Goal: Information Seeking & Learning: Learn about a topic

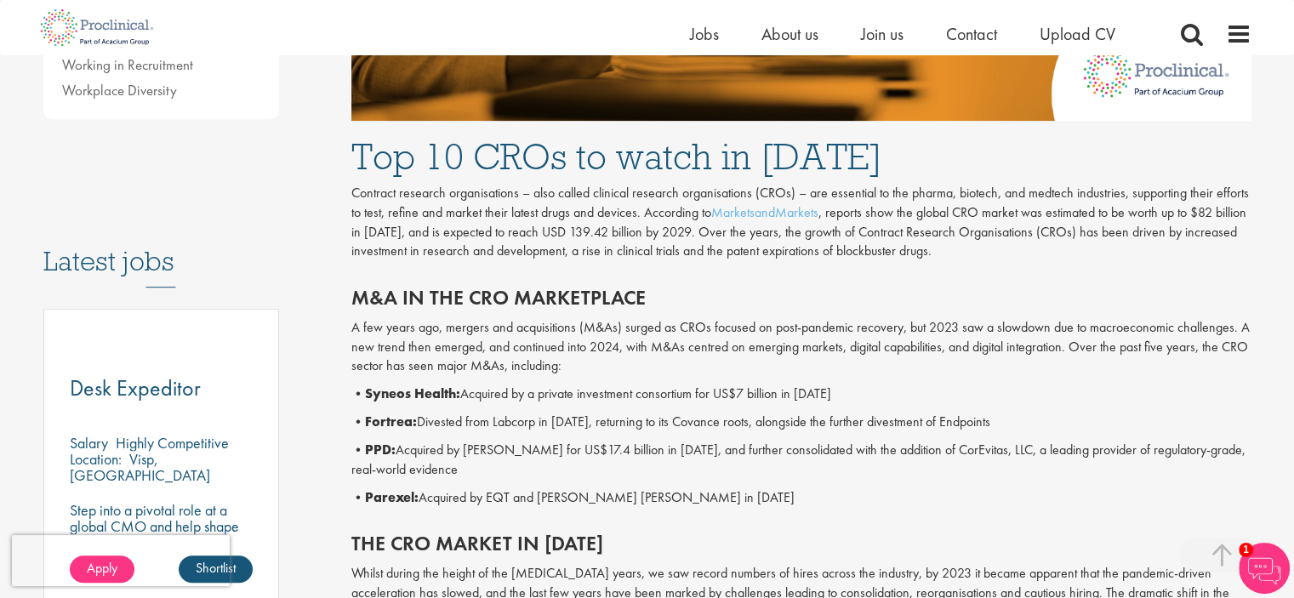
click at [504, 420] on p "• Fortrea: Divested from Labcorp in [DATE], returning to its Covance roots, alo…" at bounding box center [801, 423] width 900 height 20
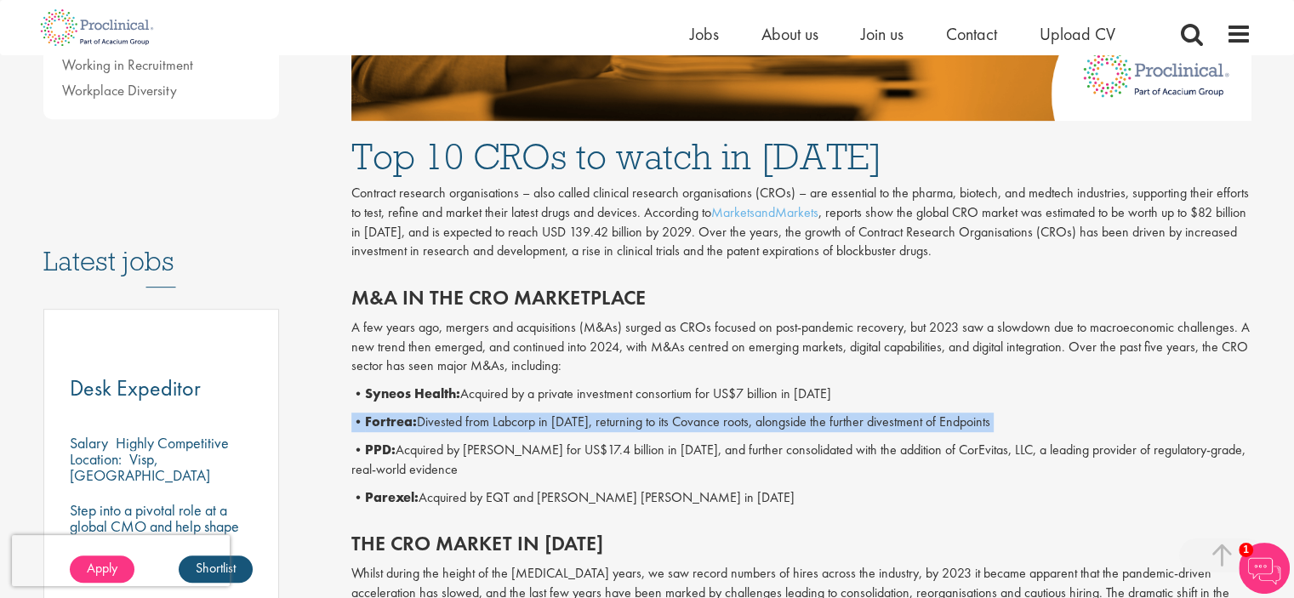
click at [504, 420] on p "• Fortrea: Divested from Labcorp in [DATE], returning to its Covance roots, alo…" at bounding box center [801, 423] width 900 height 20
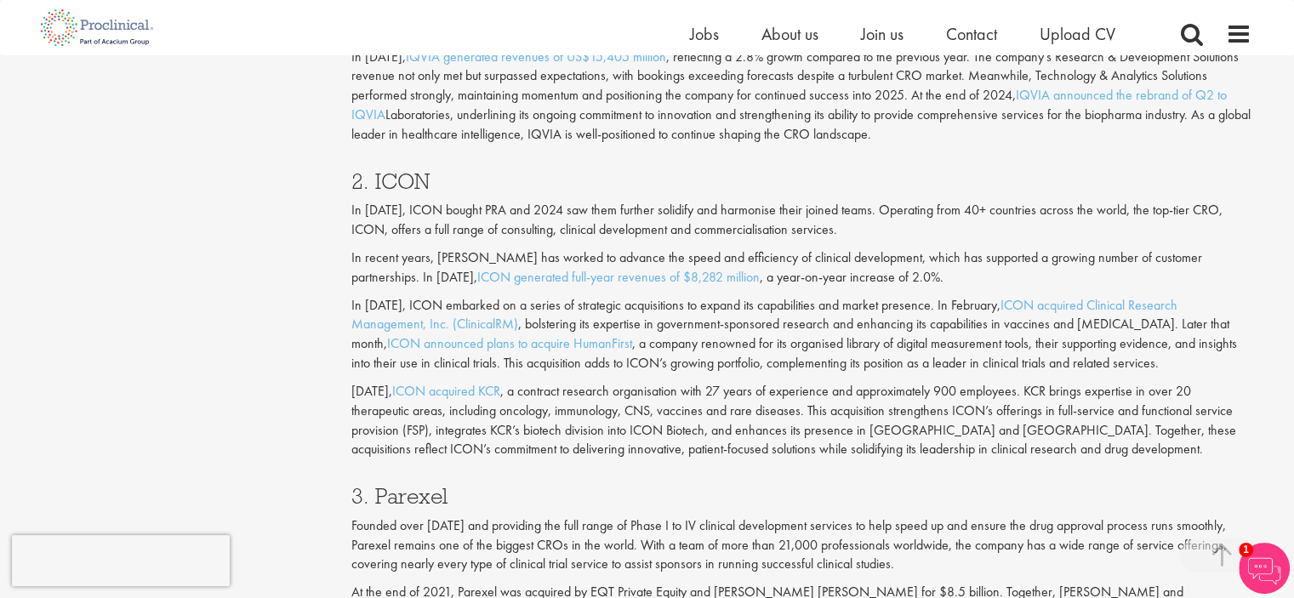
scroll to position [1615, 0]
click at [631, 391] on p "[DATE], ICON acquired KCR , a contract research organisation with 27 years of e…" at bounding box center [801, 418] width 900 height 77
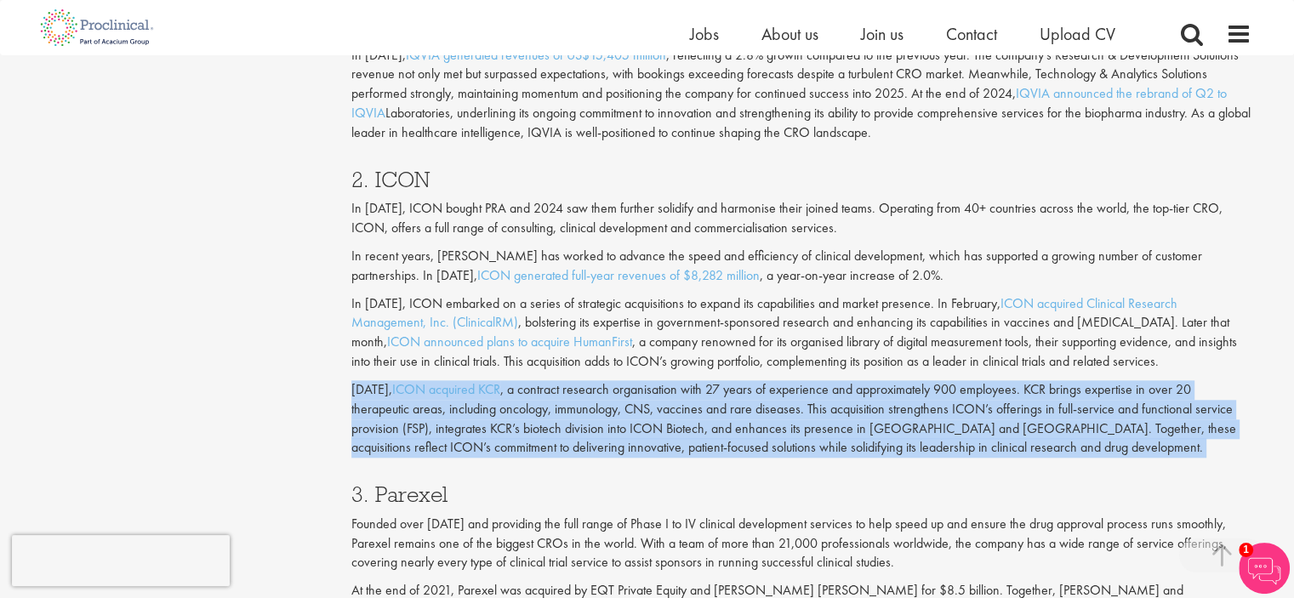
click at [631, 391] on p "[DATE], ICON acquired KCR , a contract research organisation with 27 years of e…" at bounding box center [801, 418] width 900 height 77
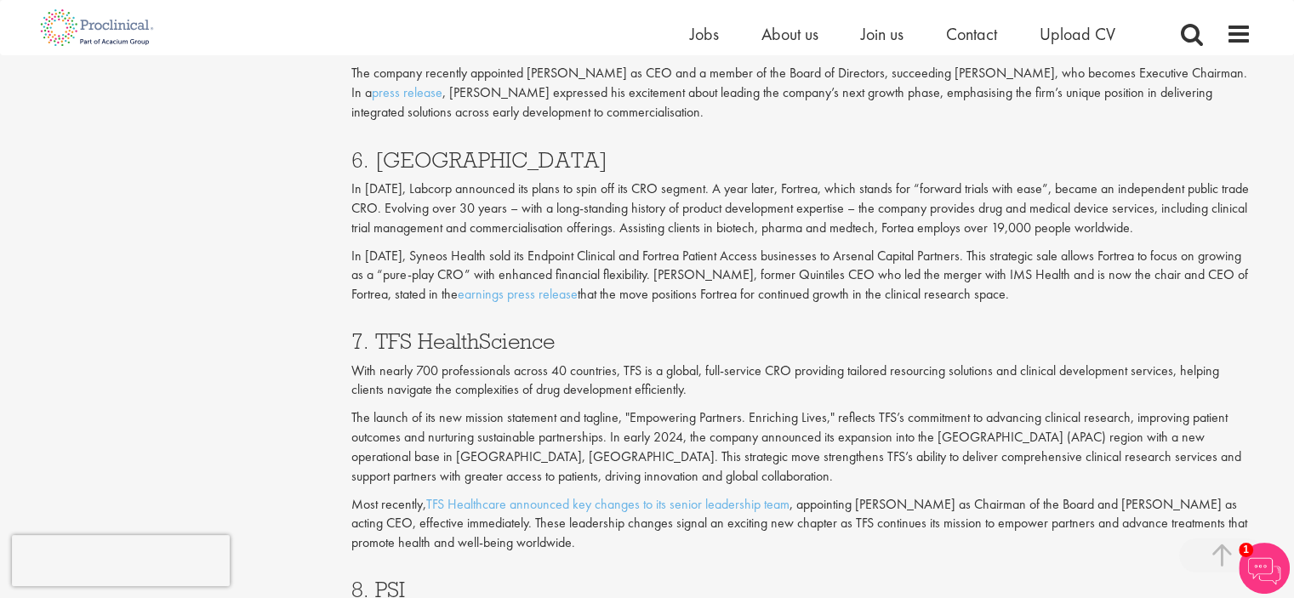
scroll to position [3078, 0]
click at [523, 206] on p "In [DATE], Labcorp announced its plans to spin off its CRO segment. A year late…" at bounding box center [801, 209] width 900 height 59
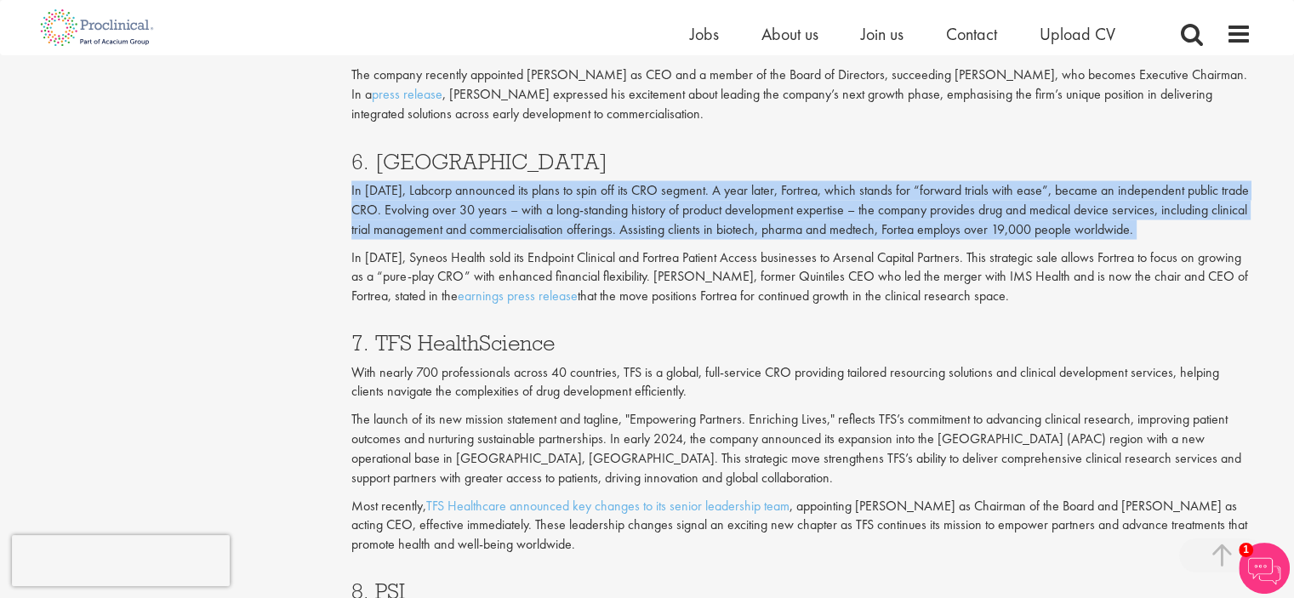
click at [523, 206] on p "In [DATE], Labcorp announced its plans to spin off its CRO segment. A year late…" at bounding box center [801, 209] width 900 height 59
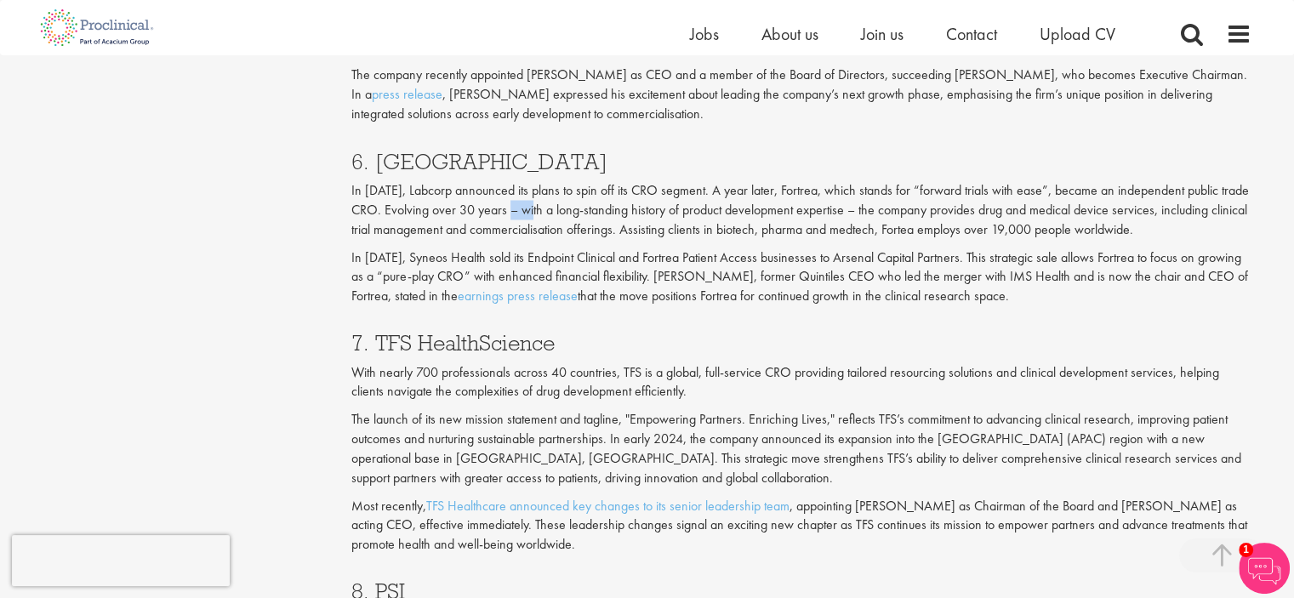
click at [523, 206] on p "In [DATE], Labcorp announced its plans to spin off its CRO segment. A year late…" at bounding box center [801, 209] width 900 height 59
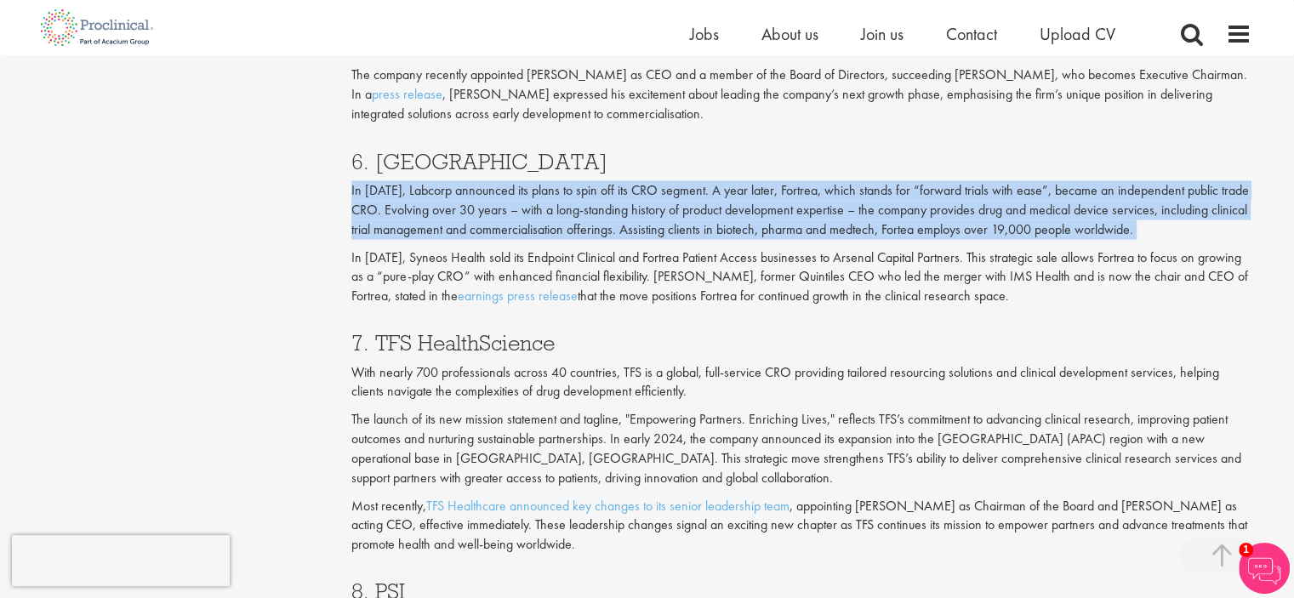
click at [523, 206] on p "In [DATE], Labcorp announced its plans to spin off its CRO segment. A year late…" at bounding box center [801, 209] width 900 height 59
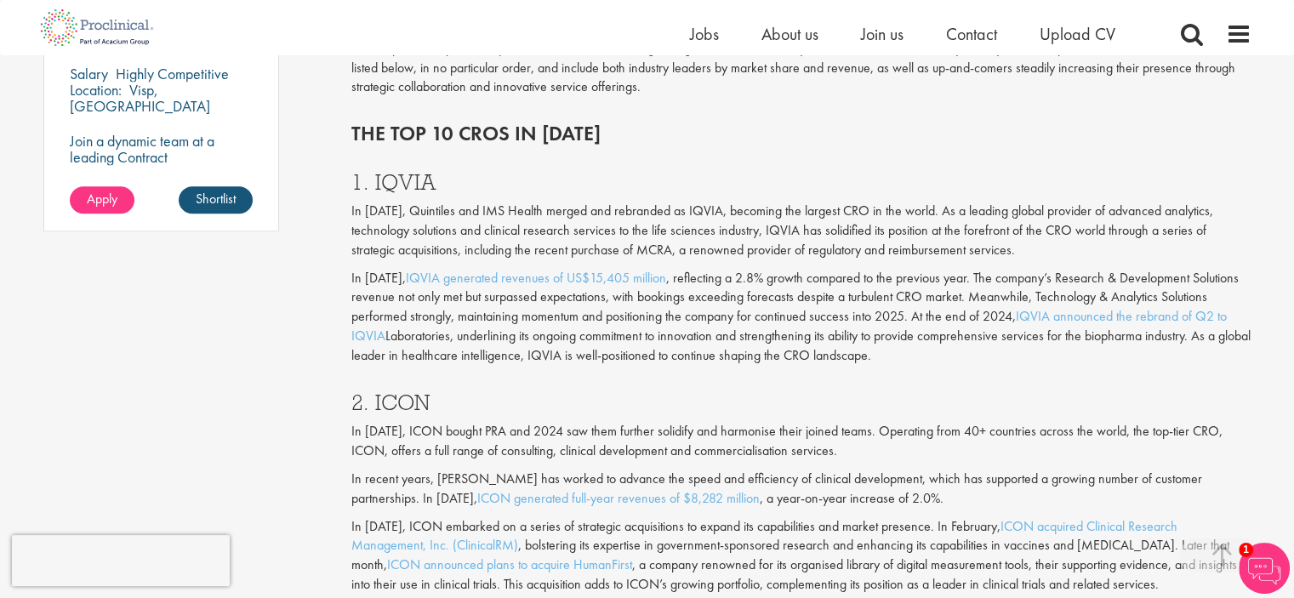
scroll to position [1388, 0]
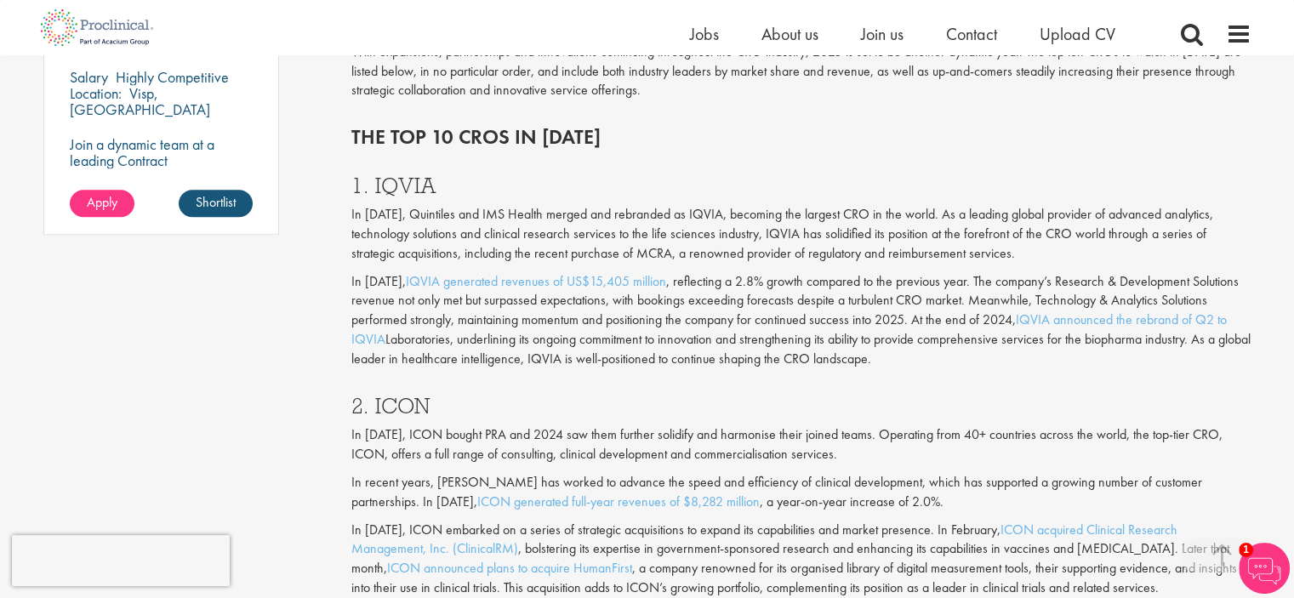
click at [512, 210] on p "In [DATE], Quintiles and IMS Health merged and rebranded as IQVIA, becoming the…" at bounding box center [801, 234] width 900 height 59
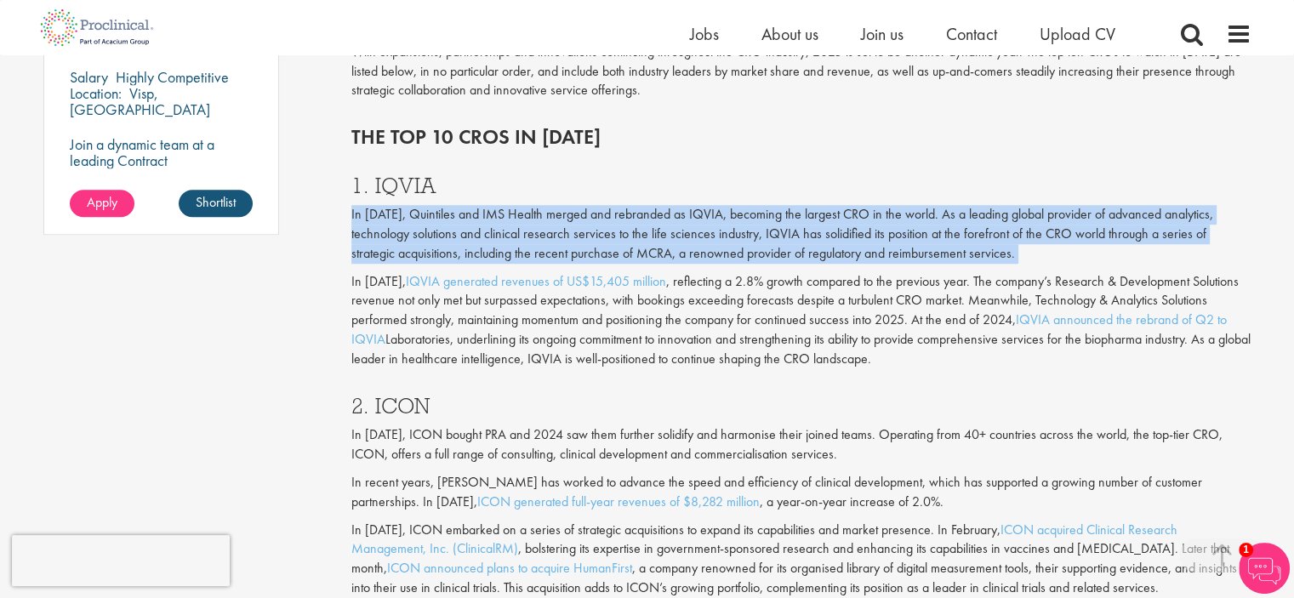
click at [512, 210] on p "In [DATE], Quintiles and IMS Health merged and rebranded as IQVIA, becoming the…" at bounding box center [801, 234] width 900 height 59
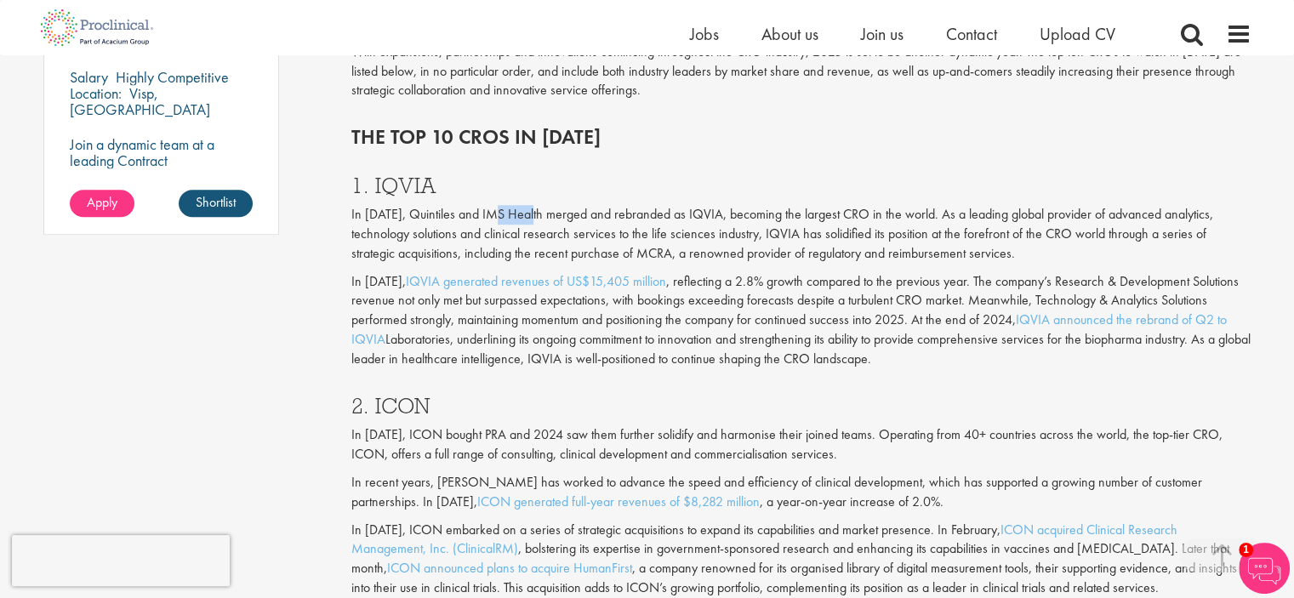
click at [512, 210] on p "In [DATE], Quintiles and IMS Health merged and rebranded as IQVIA, becoming the…" at bounding box center [801, 234] width 900 height 59
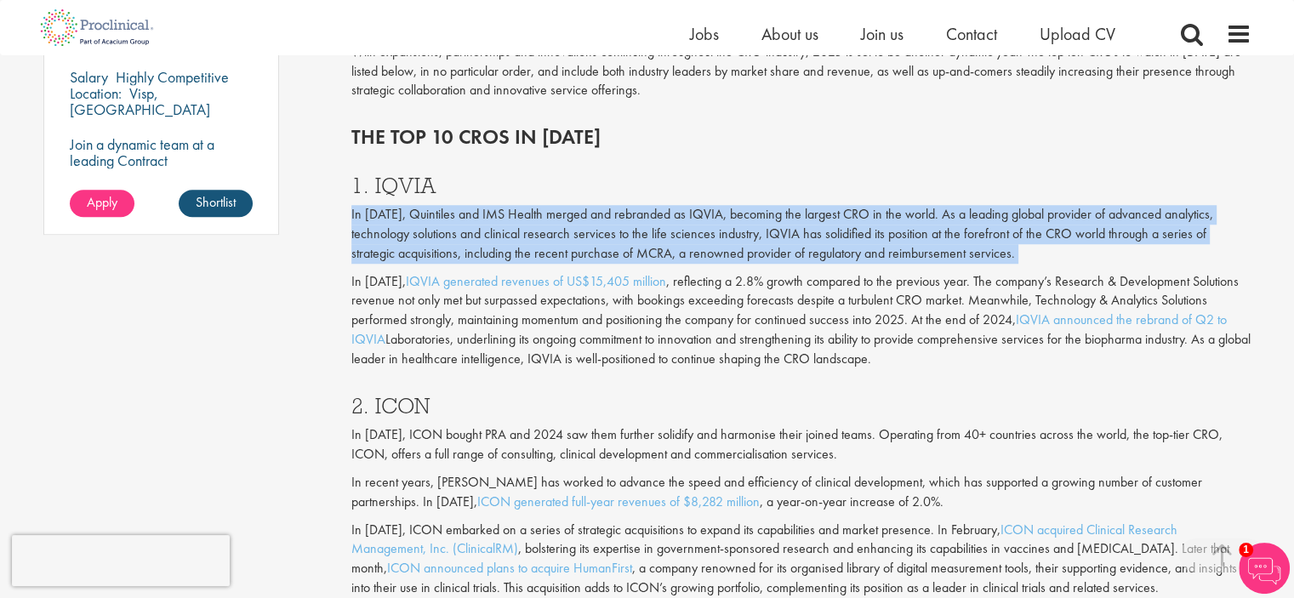
click at [512, 210] on p "In [DATE], Quintiles and IMS Health merged and rebranded as IQVIA, becoming the…" at bounding box center [801, 234] width 900 height 59
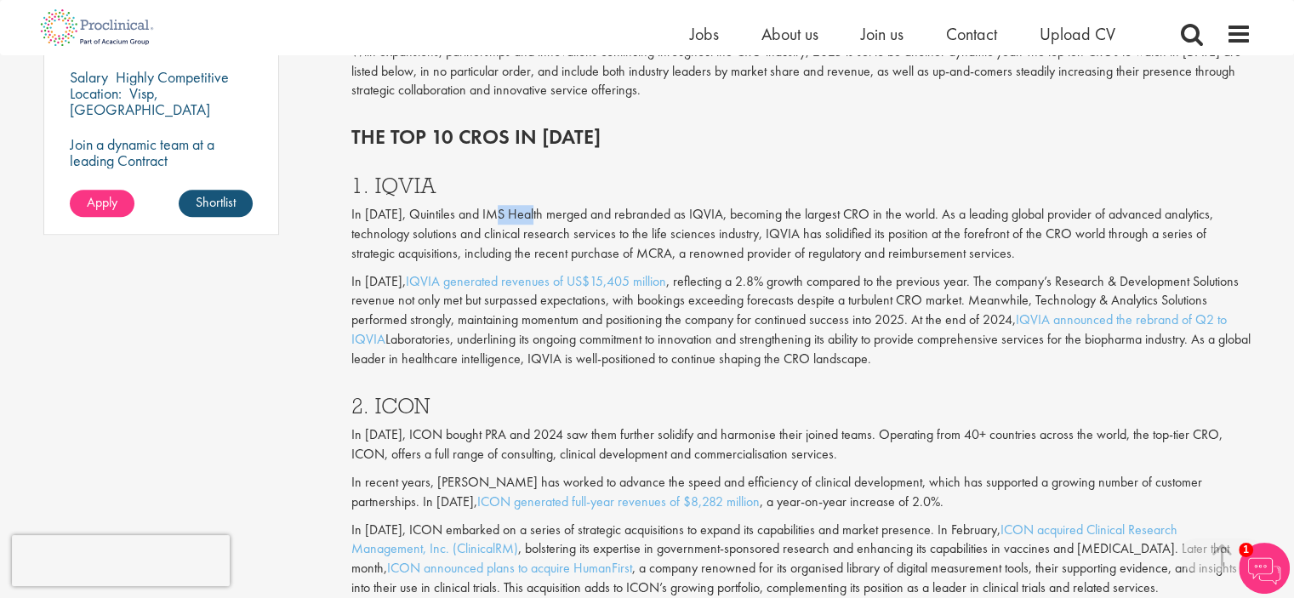
click at [512, 210] on p "In [DATE], Quintiles and IMS Health merged and rebranded as IQVIA, becoming the…" at bounding box center [801, 234] width 900 height 59
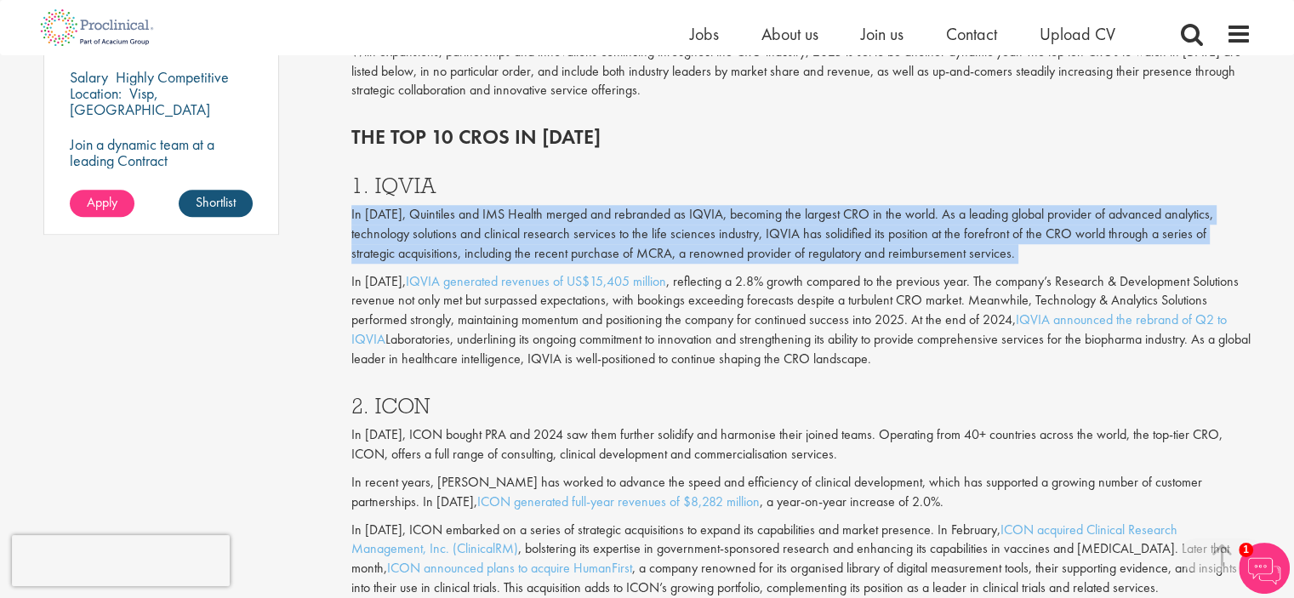
click at [512, 210] on p "In [DATE], Quintiles and IMS Health merged and rebranded as IQVIA, becoming the…" at bounding box center [801, 234] width 900 height 59
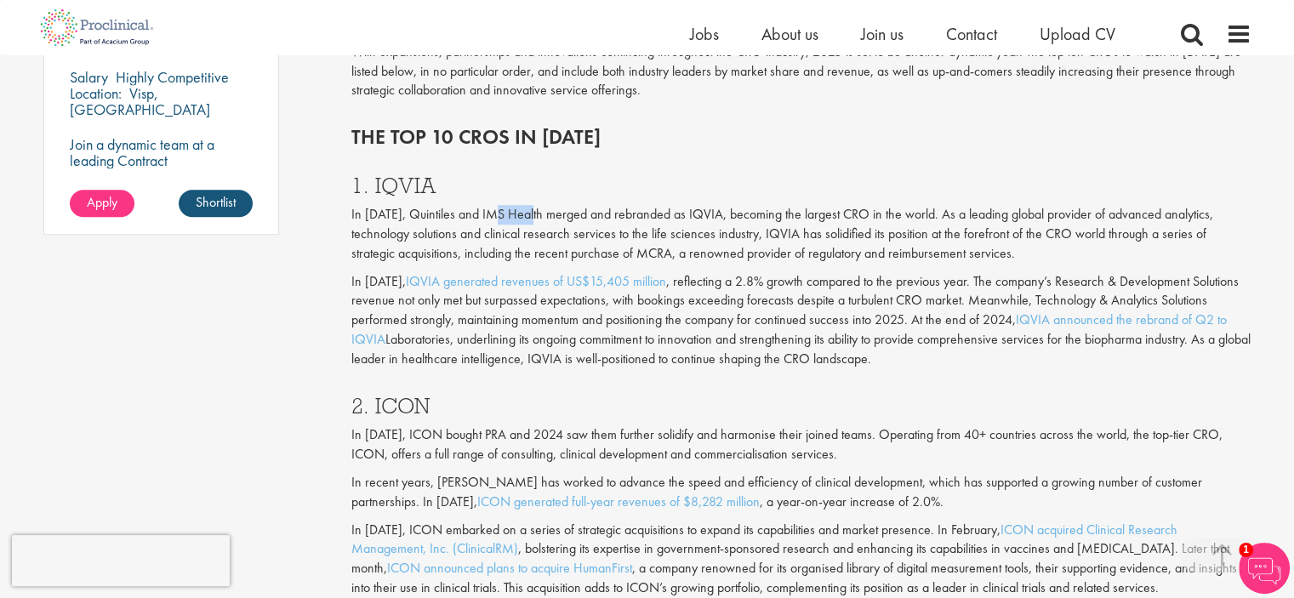
click at [512, 210] on p "In [DATE], Quintiles and IMS Health merged and rebranded as IQVIA, becoming the…" at bounding box center [801, 234] width 900 height 59
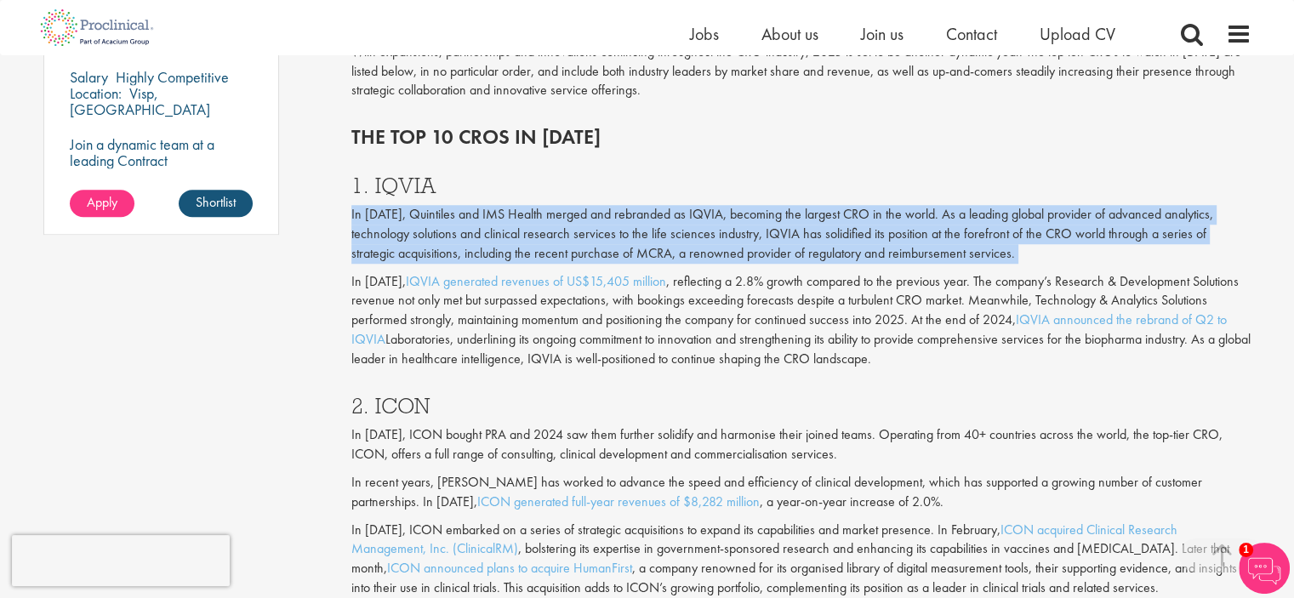
click at [512, 210] on p "In [DATE], Quintiles and IMS Health merged and rebranded as IQVIA, becoming the…" at bounding box center [801, 234] width 900 height 59
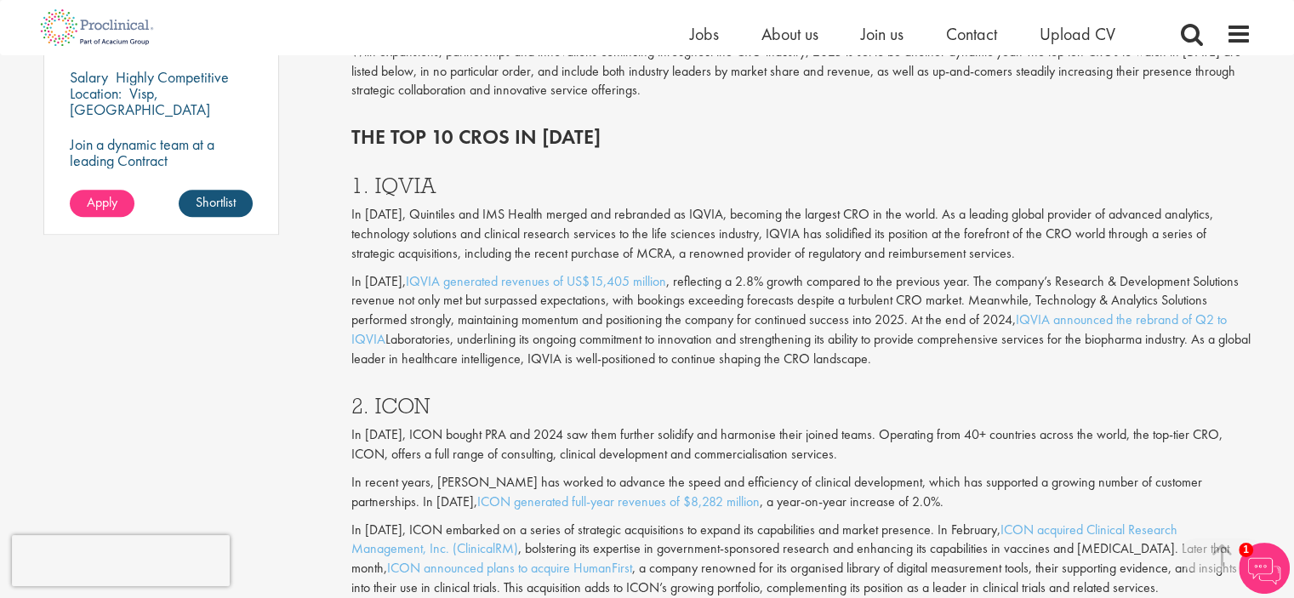
click at [585, 435] on p "In [DATE], ICON bought PRA and 2024 saw them further solidify and harmonise the…" at bounding box center [801, 444] width 900 height 39
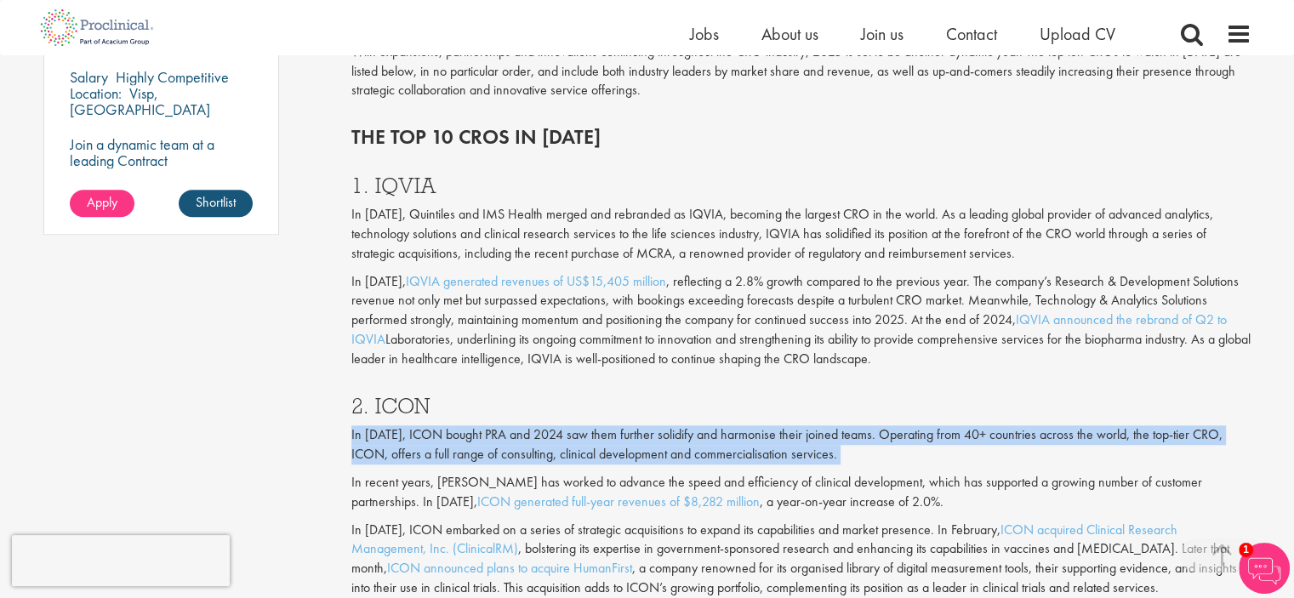
click at [585, 435] on p "In [DATE], ICON bought PRA and 2024 saw them further solidify and harmonise the…" at bounding box center [801, 444] width 900 height 39
click at [439, 460] on p "In [DATE], ICON bought PRA and 2024 saw them further solidify and harmonise the…" at bounding box center [801, 444] width 900 height 39
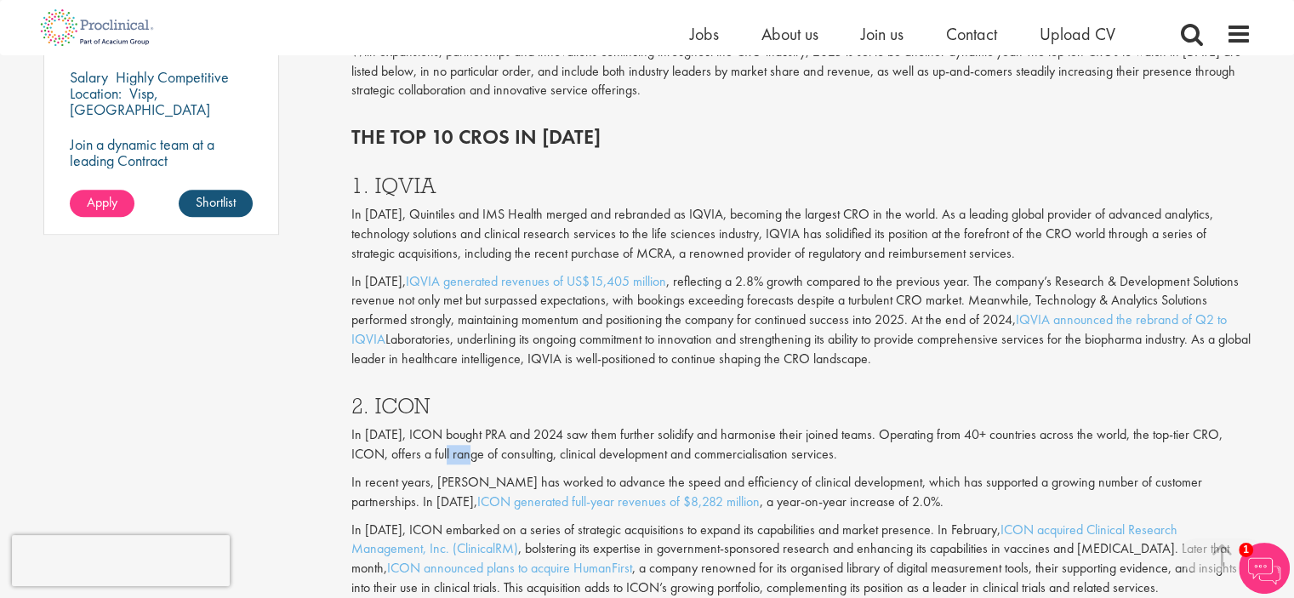
click at [439, 460] on p "In [DATE], ICON bought PRA and 2024 saw them further solidify and harmonise the…" at bounding box center [801, 444] width 900 height 39
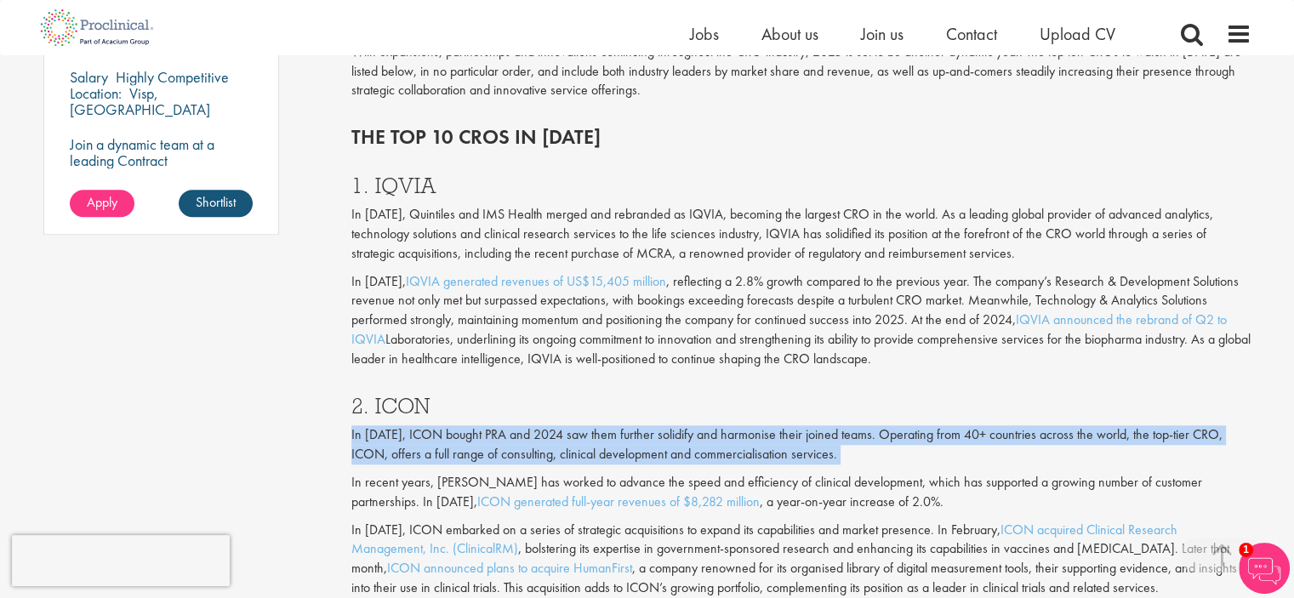
click at [439, 460] on p "In [DATE], ICON bought PRA and 2024 saw them further solidify and harmonise the…" at bounding box center [801, 444] width 900 height 39
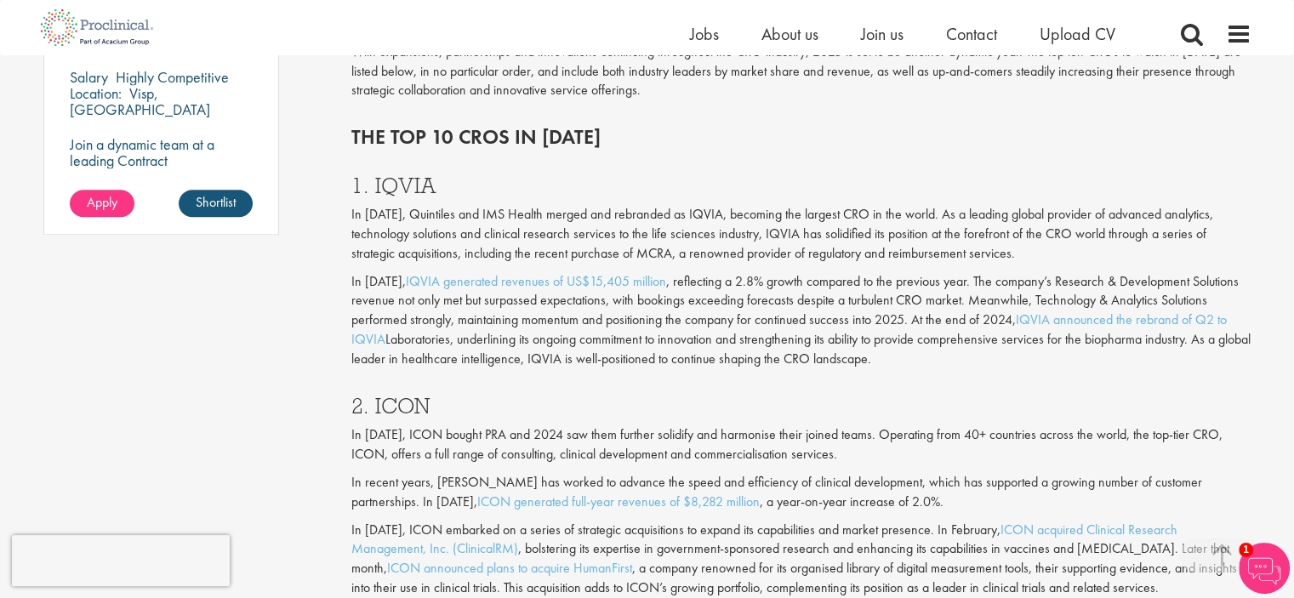
click at [454, 484] on p "In recent years, [PERSON_NAME] has worked to advance the speed and efficiency o…" at bounding box center [801, 492] width 900 height 39
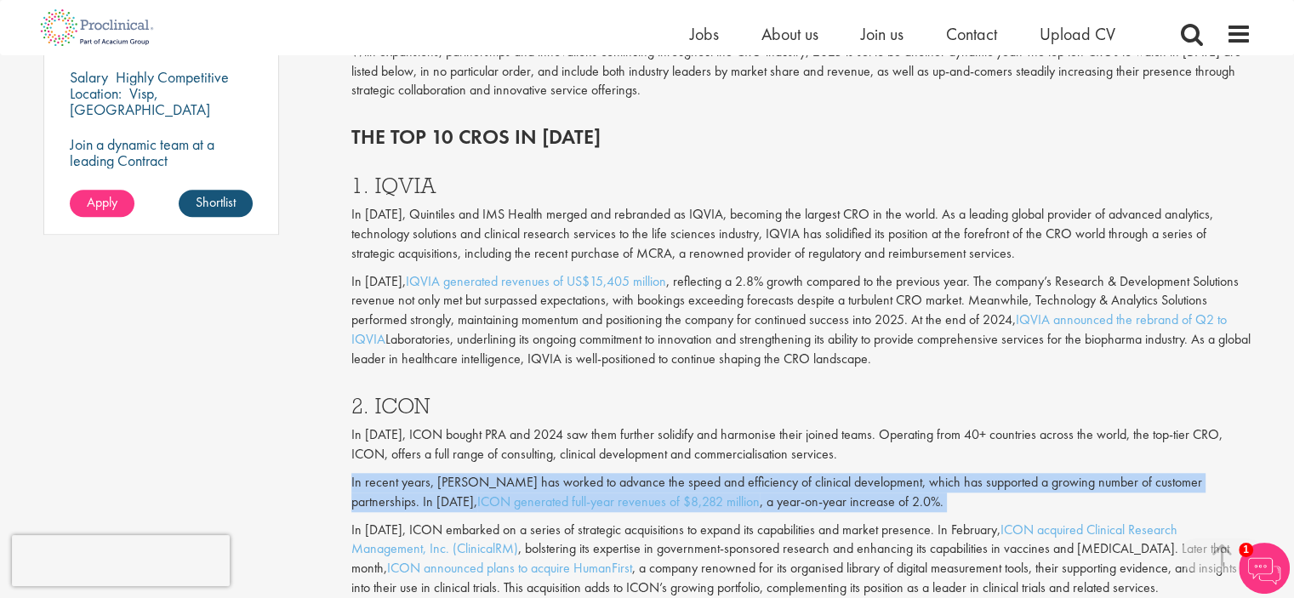
click at [454, 484] on p "In recent years, [PERSON_NAME] has worked to advance the speed and efficiency o…" at bounding box center [801, 492] width 900 height 39
click at [885, 507] on p "In recent years, [PERSON_NAME] has worked to advance the speed and efficiency o…" at bounding box center [801, 492] width 900 height 39
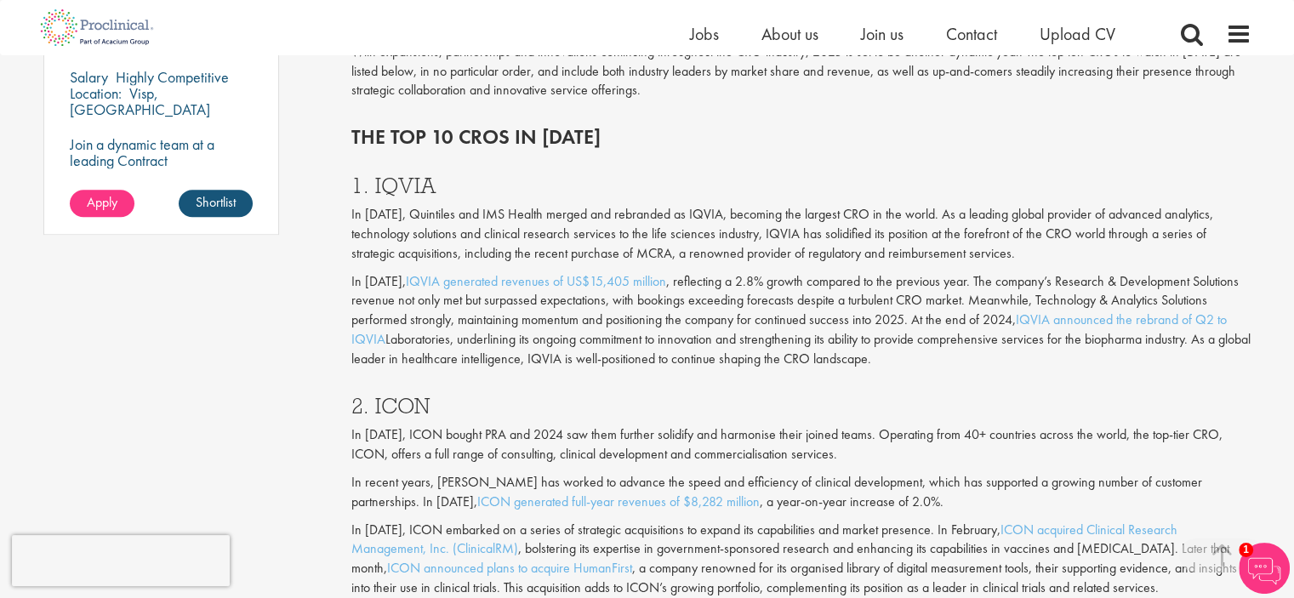
click at [635, 529] on p "In [DATE], ICON embarked on a series of strategic acquisitions to expand its ca…" at bounding box center [801, 559] width 900 height 77
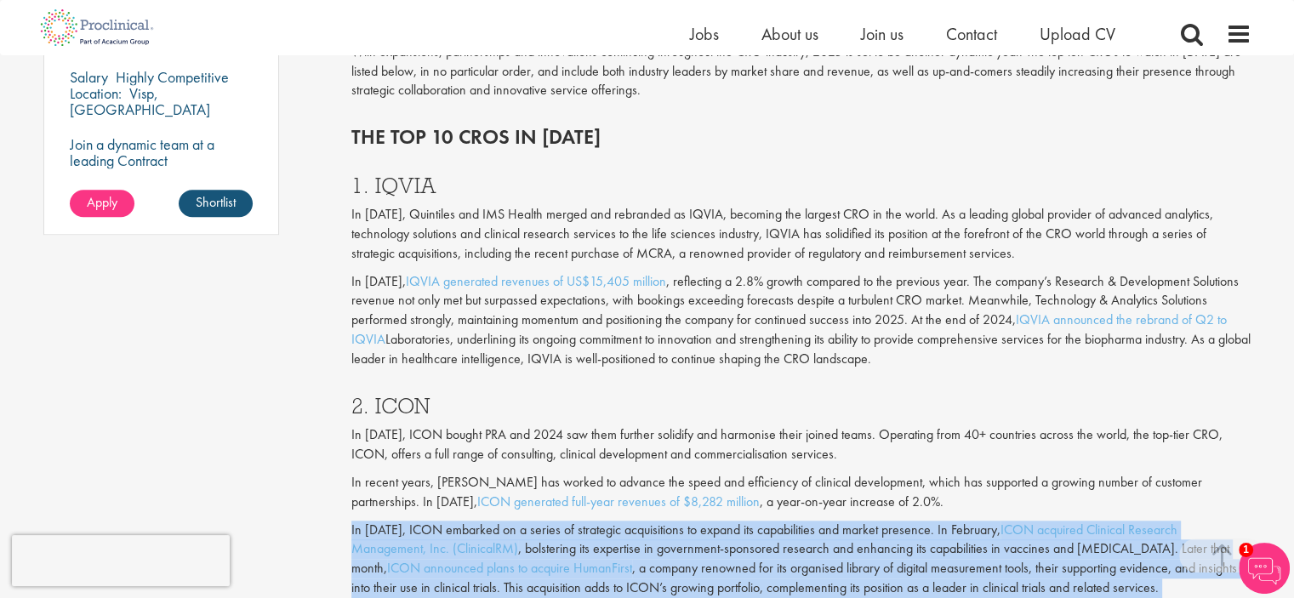
click at [635, 529] on p "In [DATE], ICON embarked on a series of strategic acquisitions to expand its ca…" at bounding box center [801, 559] width 900 height 77
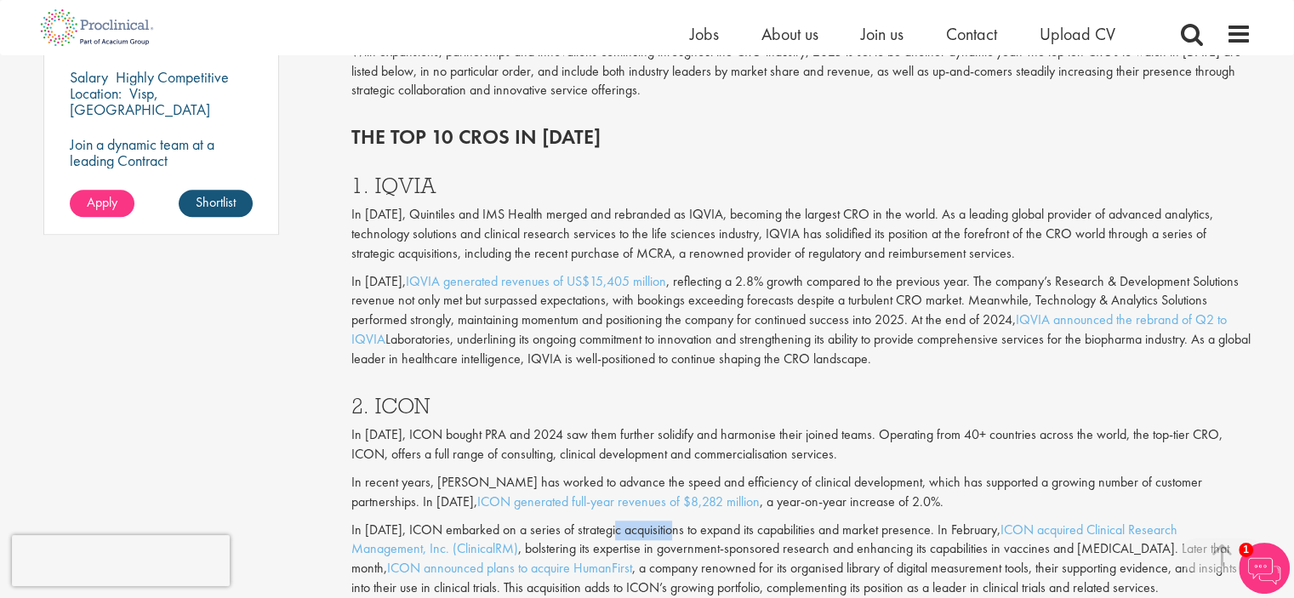
click at [635, 529] on p "In [DATE], ICON embarked on a series of strategic acquisitions to expand its ca…" at bounding box center [801, 559] width 900 height 77
click at [611, 549] on p "In [DATE], ICON embarked on a series of strategic acquisitions to expand its ca…" at bounding box center [801, 559] width 900 height 77
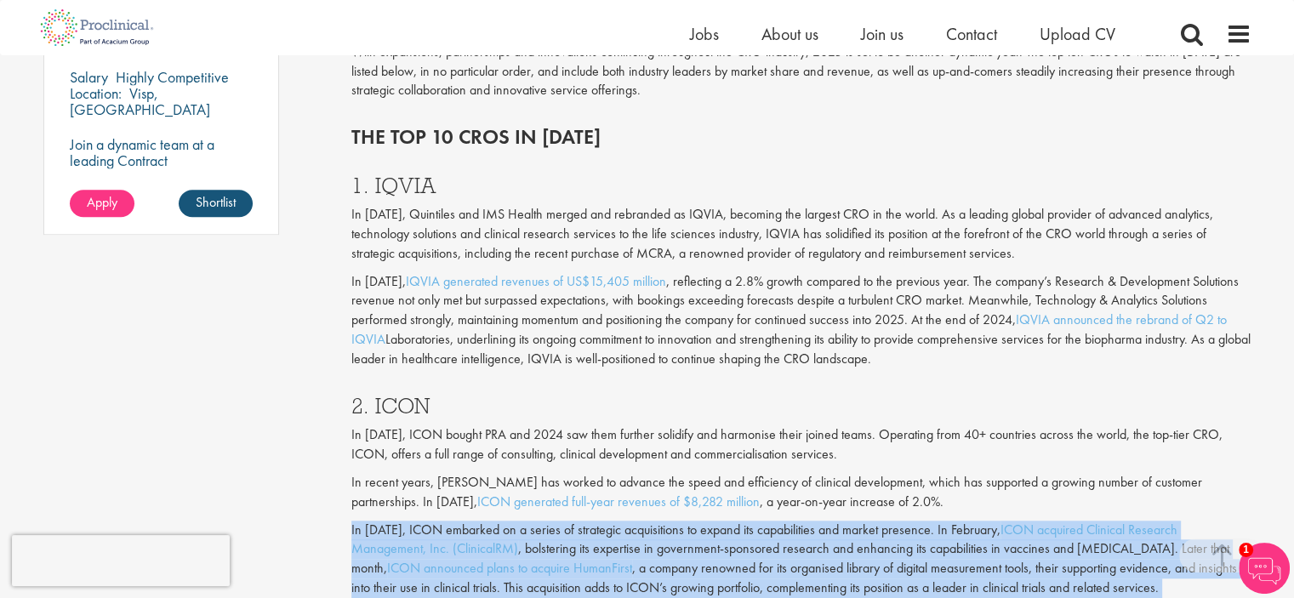
click at [611, 549] on p "In [DATE], ICON embarked on a series of strategic acquisitions to expand its ca…" at bounding box center [801, 559] width 900 height 77
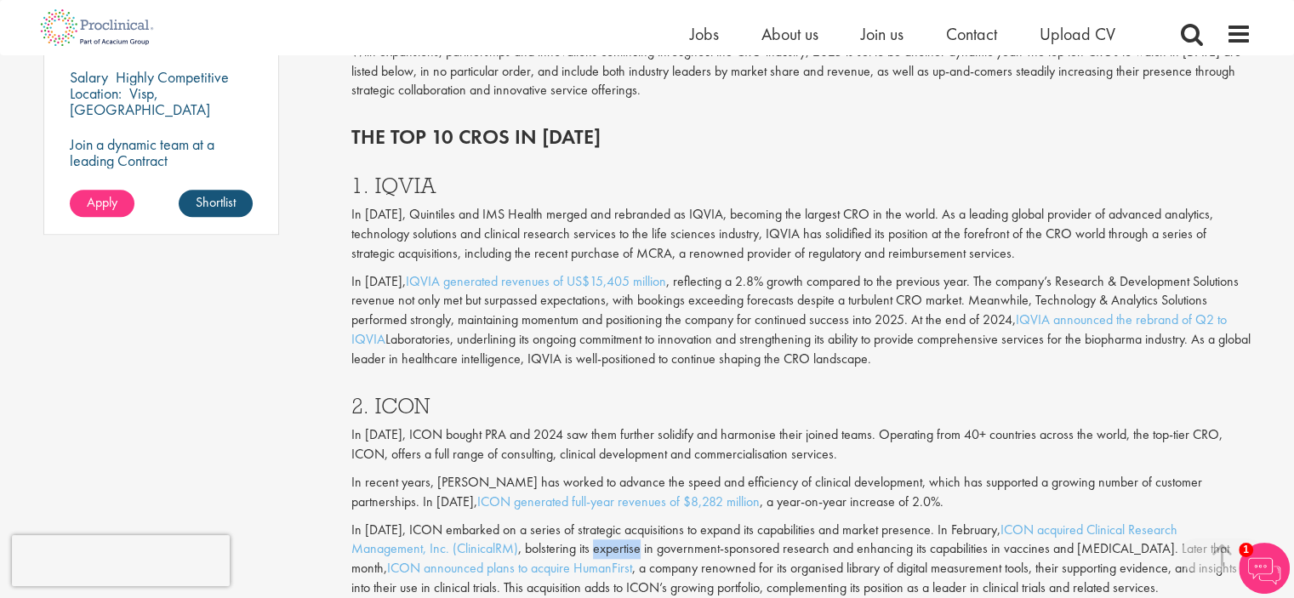
click at [611, 549] on p "In [DATE], ICON embarked on a series of strategic acquisitions to expand its ca…" at bounding box center [801, 559] width 900 height 77
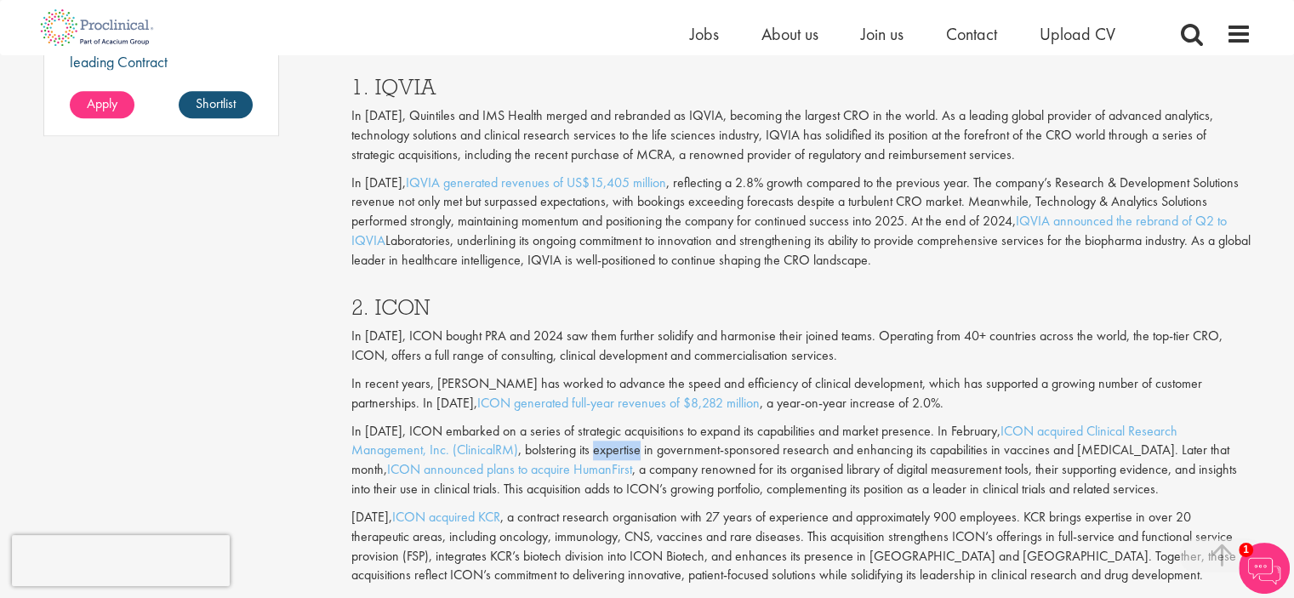
scroll to position [1490, 0]
click at [749, 486] on p "In [DATE], ICON embarked on a series of strategic acquisitions to expand its ca…" at bounding box center [801, 457] width 900 height 77
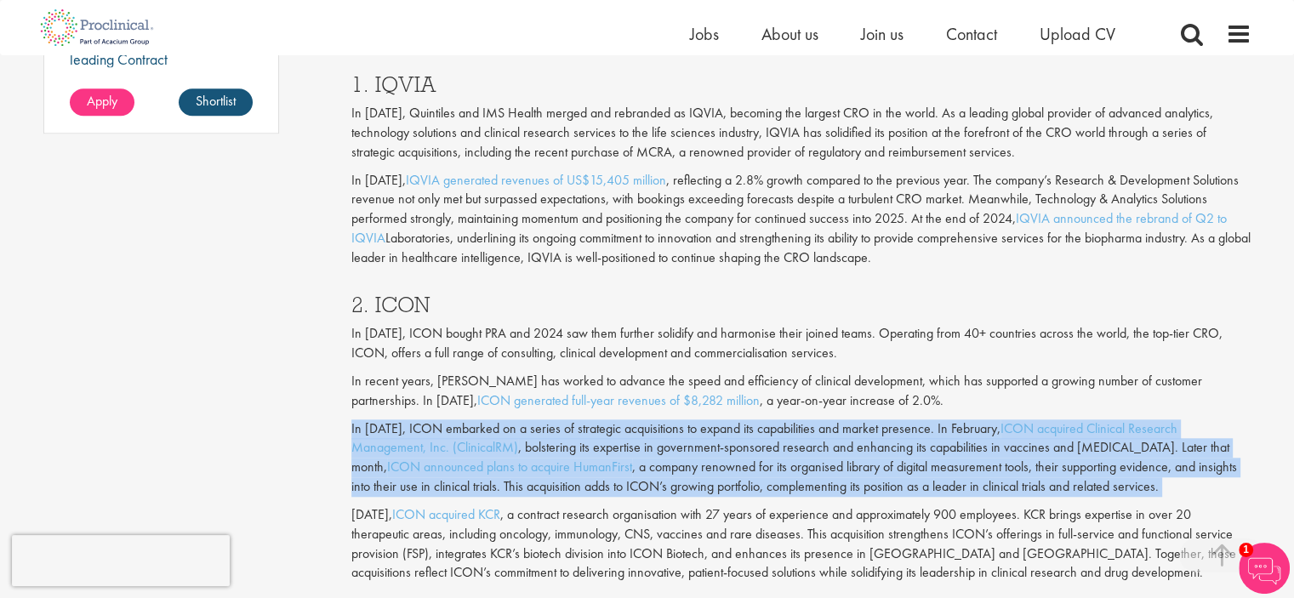
click at [749, 486] on p "In [DATE], ICON embarked on a series of strategic acquisitions to expand its ca…" at bounding box center [801, 457] width 900 height 77
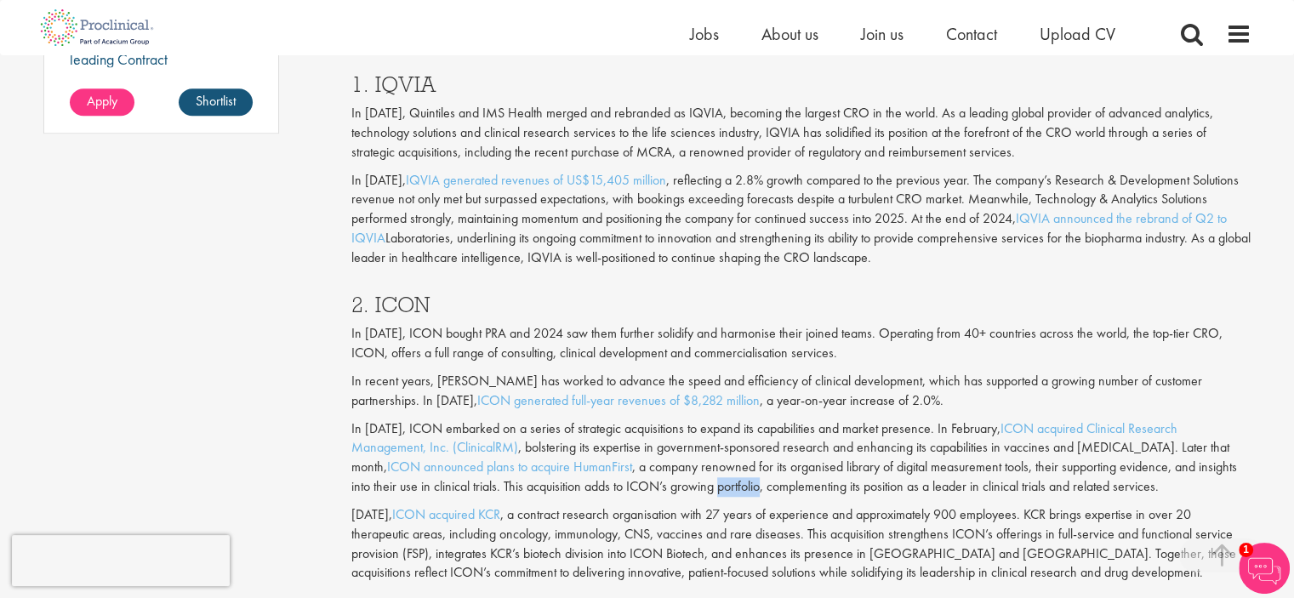
click at [749, 486] on p "In [DATE], ICON embarked on a series of strategic acquisitions to expand its ca…" at bounding box center [801, 457] width 900 height 77
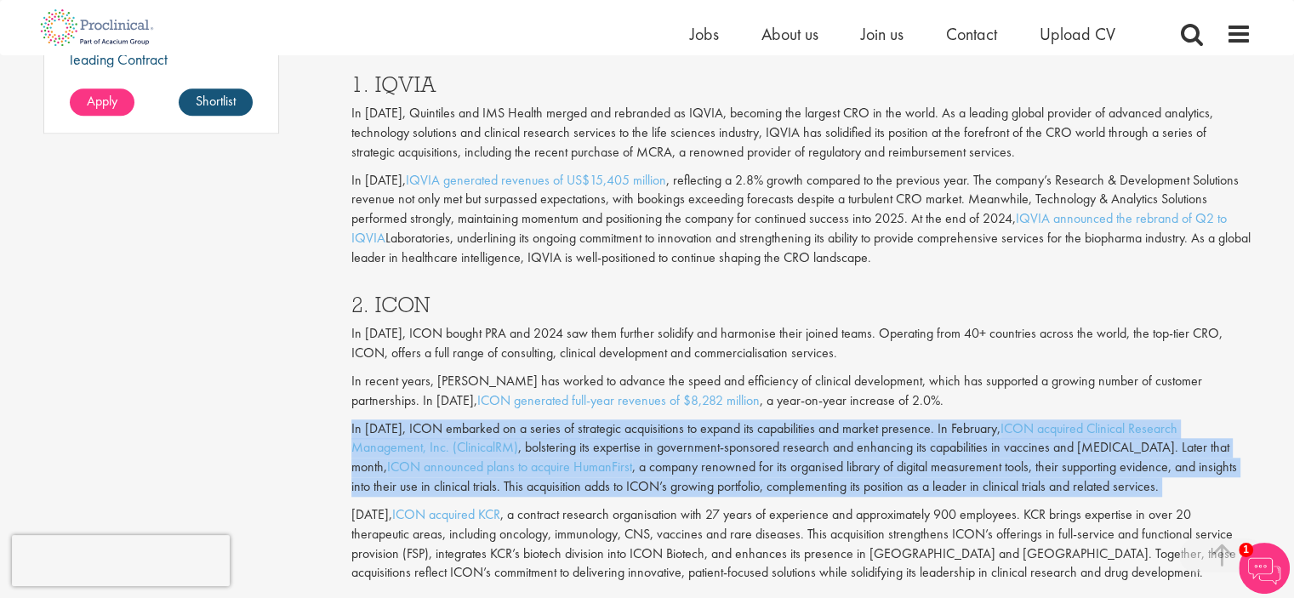
click at [749, 486] on p "In [DATE], ICON embarked on a series of strategic acquisitions to expand its ca…" at bounding box center [801, 457] width 900 height 77
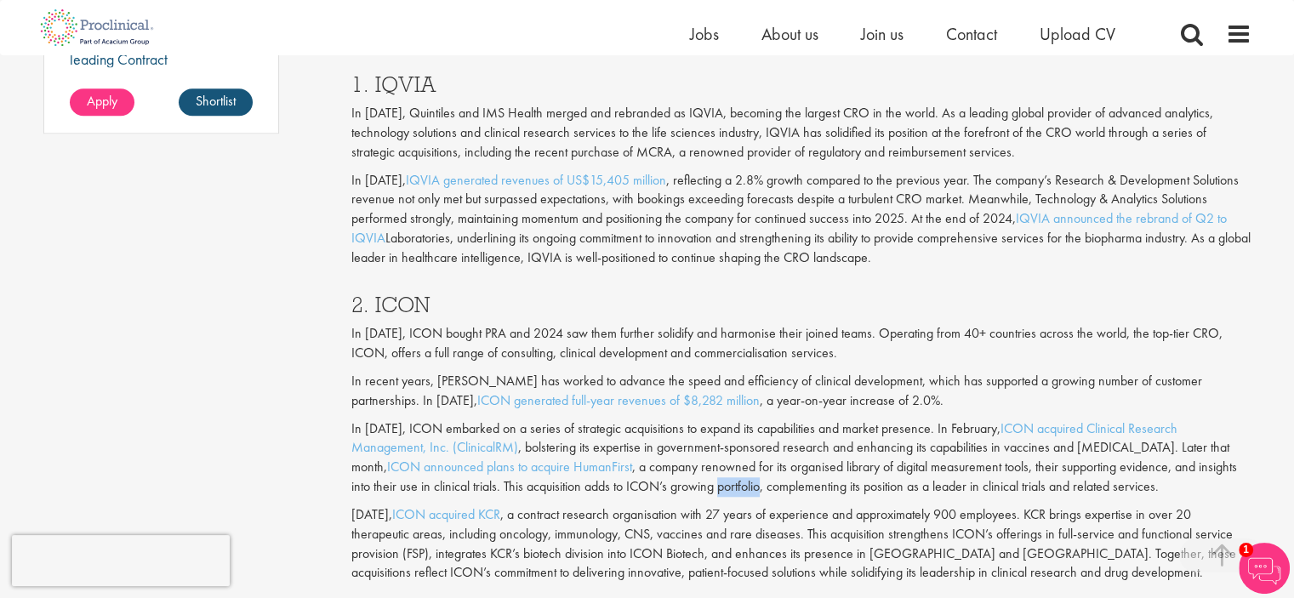
click at [749, 486] on p "In [DATE], ICON embarked on a series of strategic acquisitions to expand its ca…" at bounding box center [801, 457] width 900 height 77
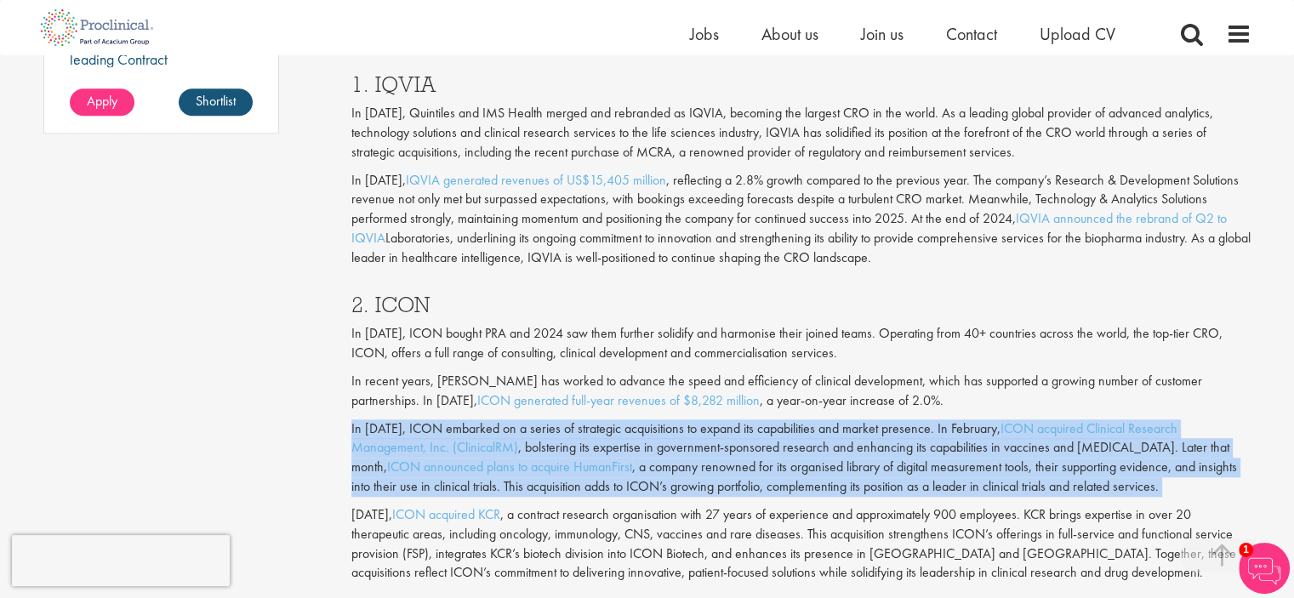
click at [749, 486] on p "In [DATE], ICON embarked on a series of strategic acquisitions to expand its ca…" at bounding box center [801, 457] width 900 height 77
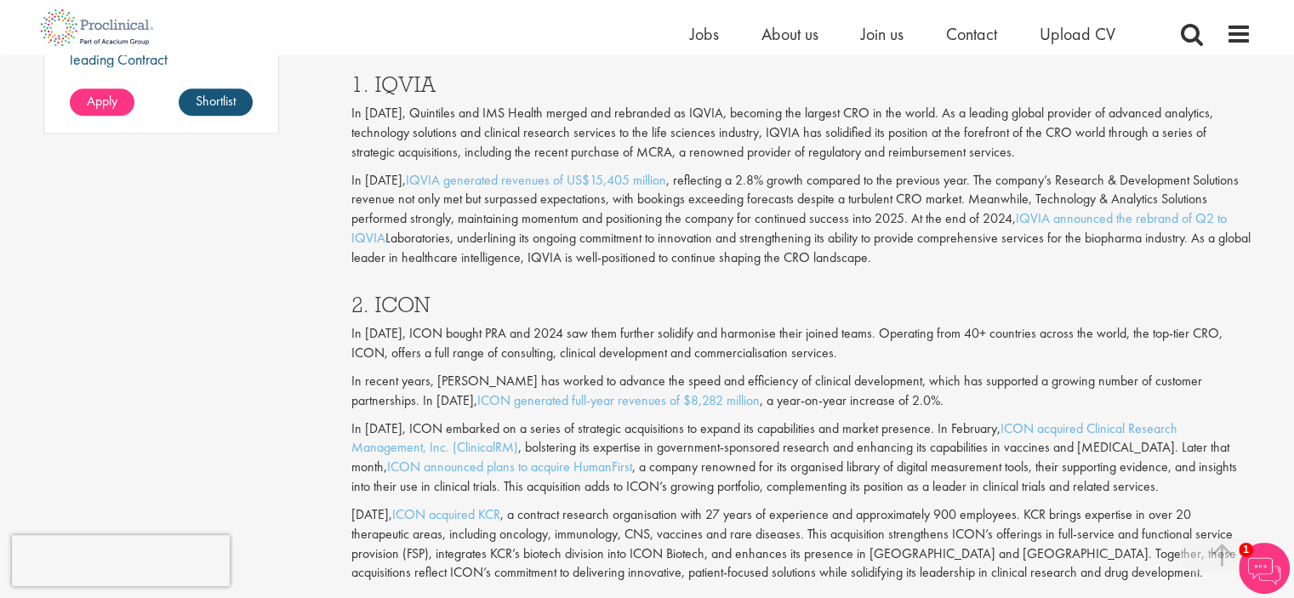
click at [466, 37] on div "Home Jobs About us Join us Contact Upload CV" at bounding box center [641, 27] width 1221 height 55
